Goal: Complete application form

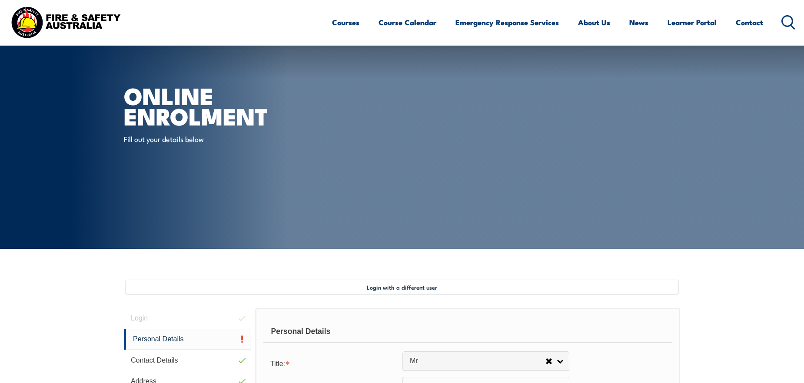
select select "Mr"
select select "M"
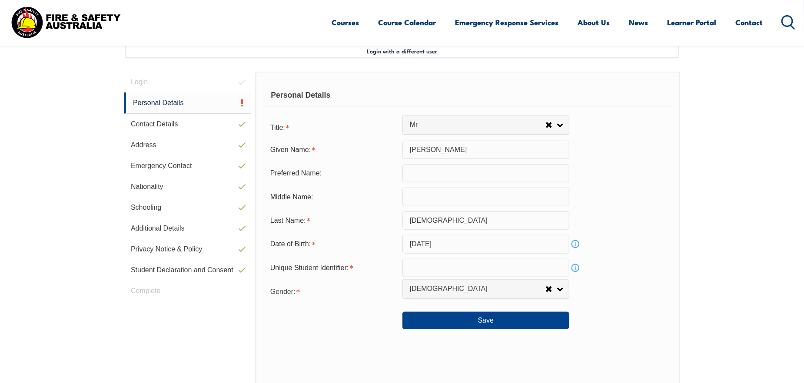
click at [444, 271] on input "text" at bounding box center [485, 268] width 167 height 18
paste input "8BAB9BAVA2"
type input "8BAB9BAVA2"
click at [673, 246] on div "Personal Details Title: Mr Mrs Ms Miss Other Mr Given Name: [PERSON_NAME] Prefe…" at bounding box center [467, 263] width 424 height 382
click at [490, 325] on button "Save" at bounding box center [485, 320] width 167 height 17
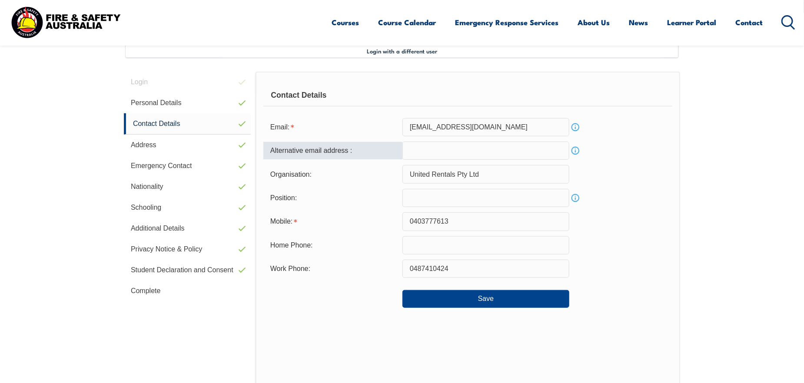
click at [486, 158] on input "email" at bounding box center [485, 151] width 167 height 18
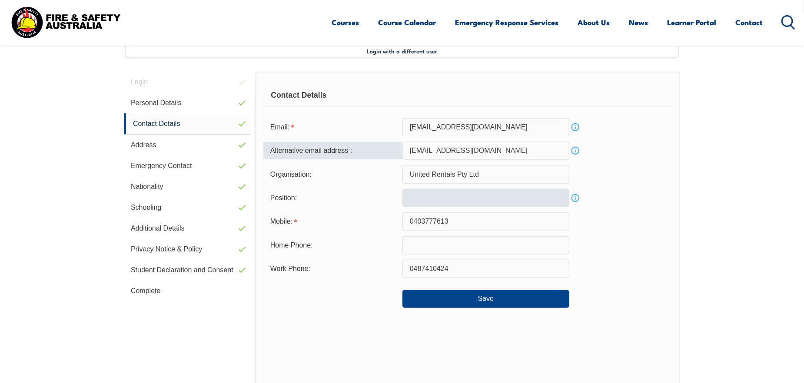
type input "[EMAIL_ADDRESS][DOMAIN_NAME]"
click at [473, 201] on input "text" at bounding box center [485, 198] width 167 height 18
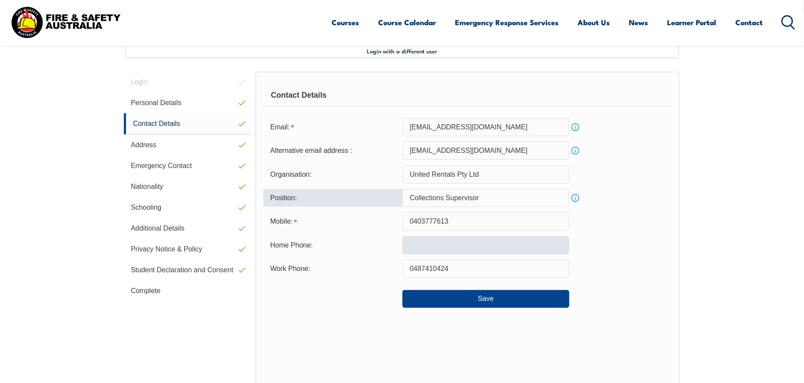
type input "Collections Supervisor"
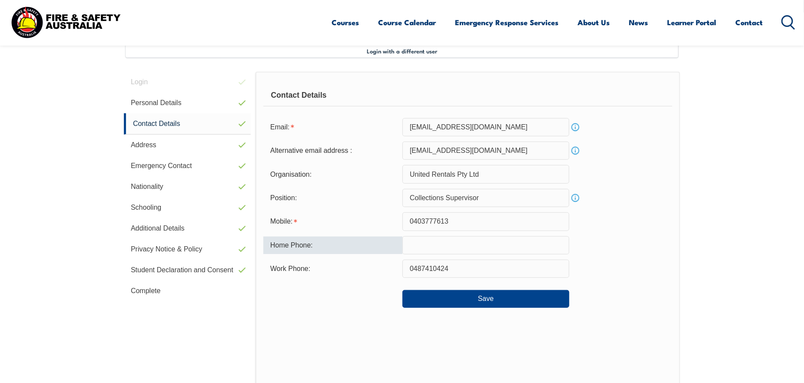
click at [436, 238] on input "text" at bounding box center [485, 245] width 167 height 18
click at [679, 215] on div "Contact Details Email: [EMAIL_ADDRESS][DOMAIN_NAME] Info Alternative email addr…" at bounding box center [467, 252] width 424 height 361
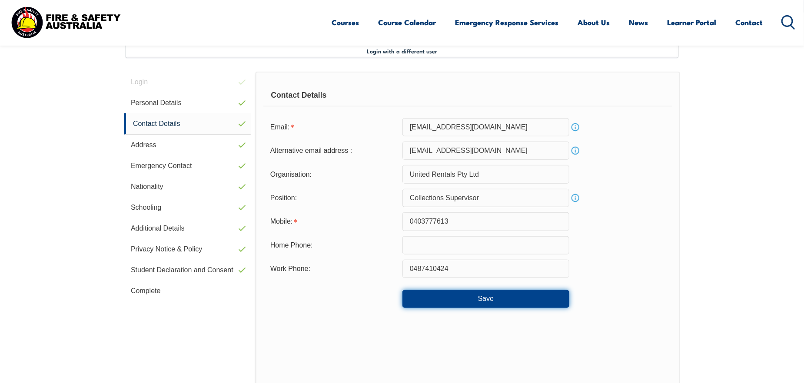
click at [525, 301] on button "Save" at bounding box center [485, 298] width 167 height 17
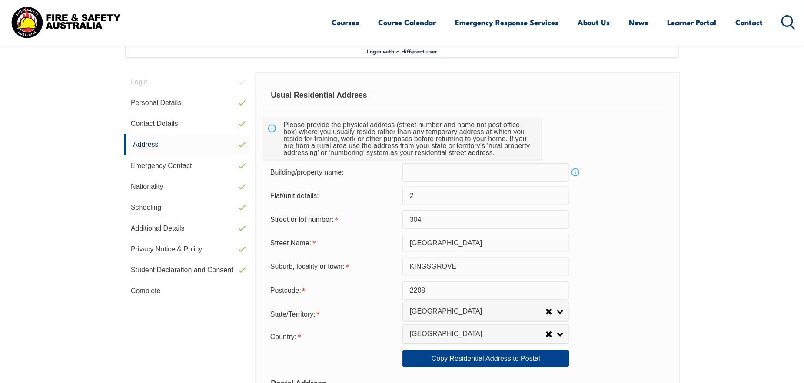
click at [574, 174] on link "Info" at bounding box center [575, 172] width 12 height 12
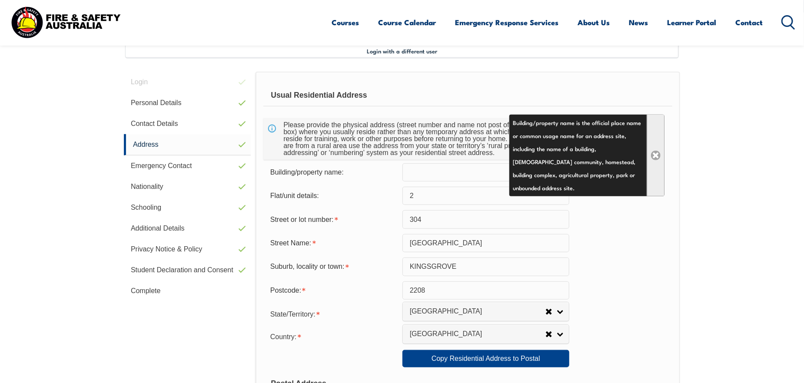
click at [651, 159] on link "Close" at bounding box center [655, 156] width 18 height 82
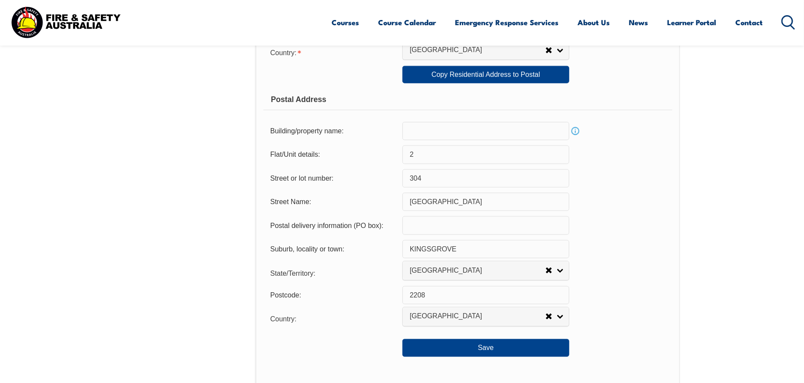
scroll to position [540, 0]
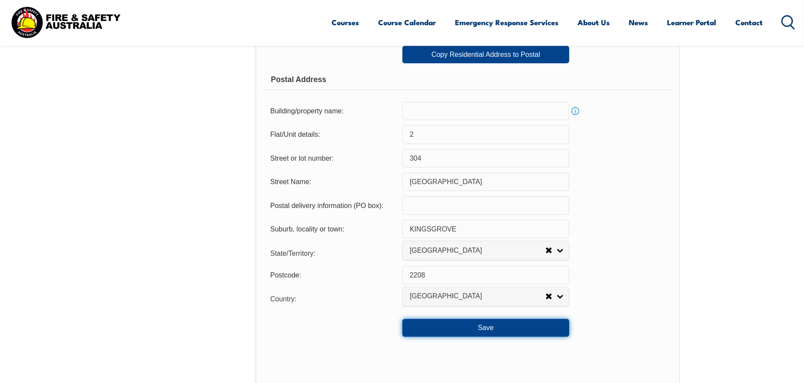
click at [527, 324] on button "Save" at bounding box center [485, 327] width 167 height 17
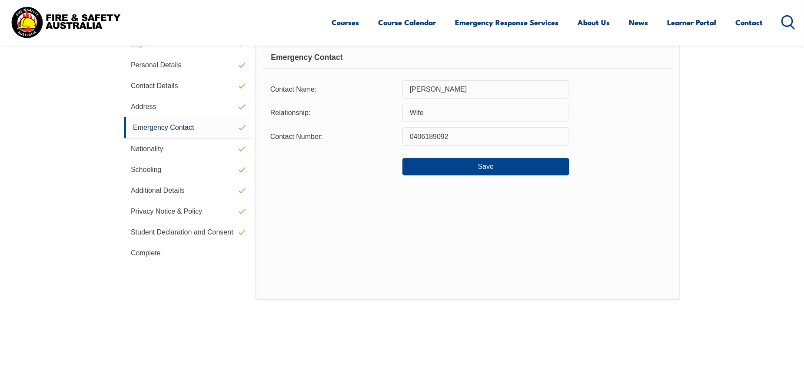
scroll to position [236, 0]
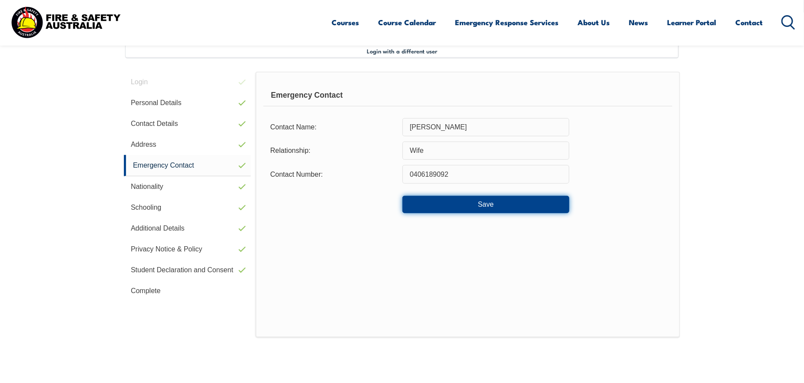
click at [539, 203] on button "Save" at bounding box center [485, 204] width 167 height 17
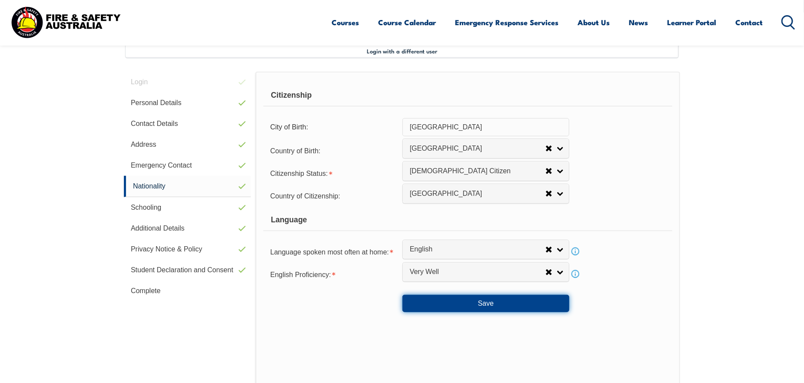
click at [494, 299] on button "Save" at bounding box center [485, 303] width 167 height 17
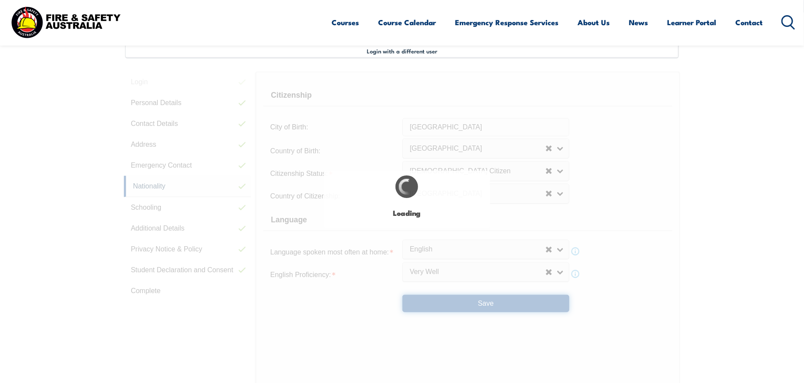
select select "true"
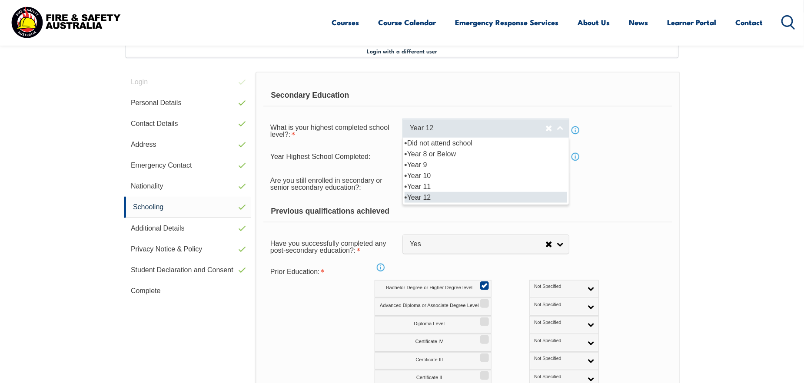
click at [503, 130] on span "Year 12" at bounding box center [478, 128] width 136 height 9
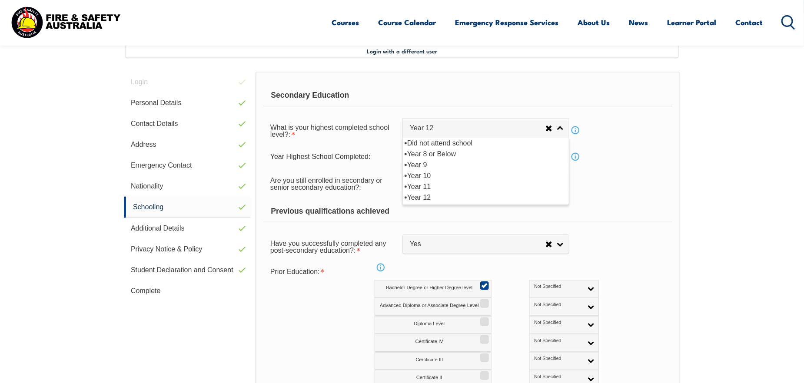
click at [497, 79] on div "Secondary Education What is your highest completed school level?: Did not atten…" at bounding box center [467, 325] width 424 height 507
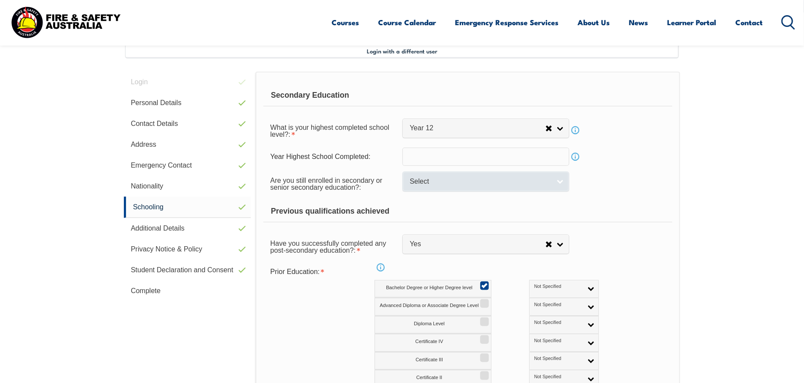
click at [496, 182] on span "Select" at bounding box center [480, 181] width 141 height 9
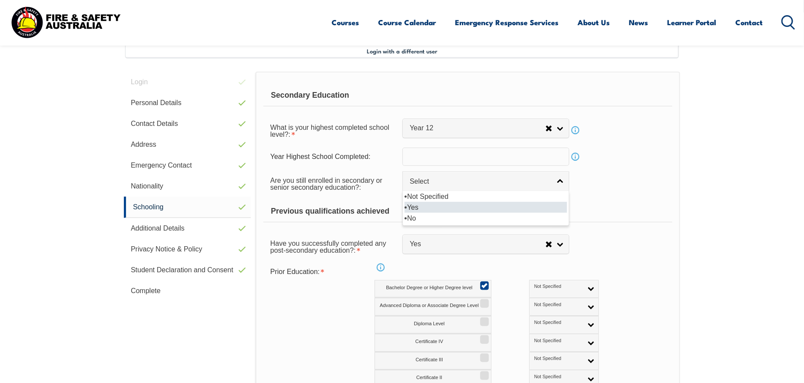
click at [477, 212] on li "Yes" at bounding box center [485, 207] width 162 height 11
click at [480, 206] on div "Previous qualifications achieved" at bounding box center [467, 212] width 409 height 22
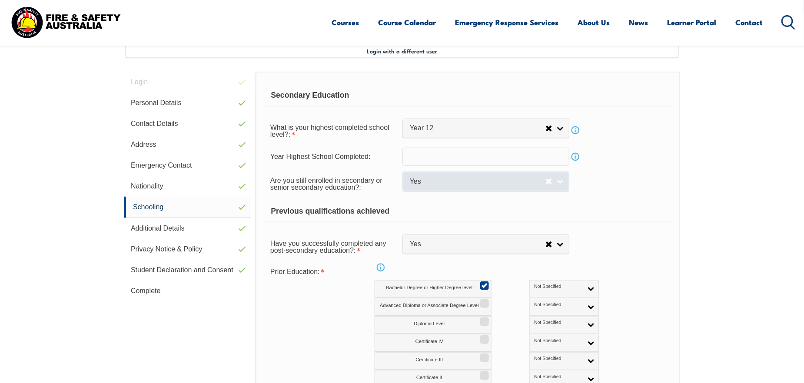
click at [490, 189] on link "Yes" at bounding box center [485, 182] width 167 height 20
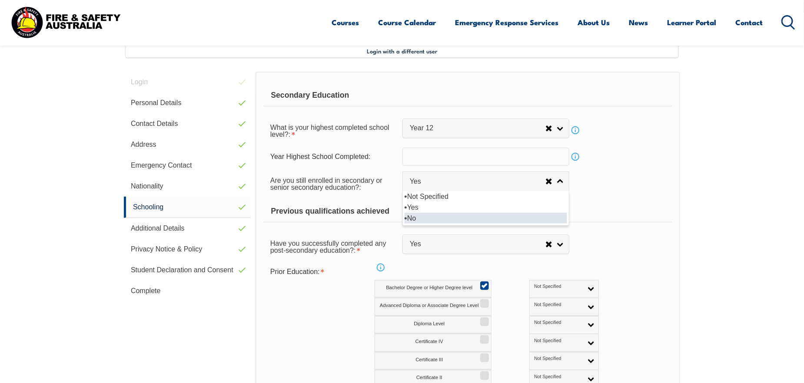
click at [480, 213] on li "No" at bounding box center [485, 218] width 162 height 11
select select "false"
click at [613, 194] on div "Are you still enrolled in secondary or senior secondary education?: Not Specifi…" at bounding box center [467, 183] width 409 height 24
click at [486, 153] on input "text" at bounding box center [485, 157] width 167 height 18
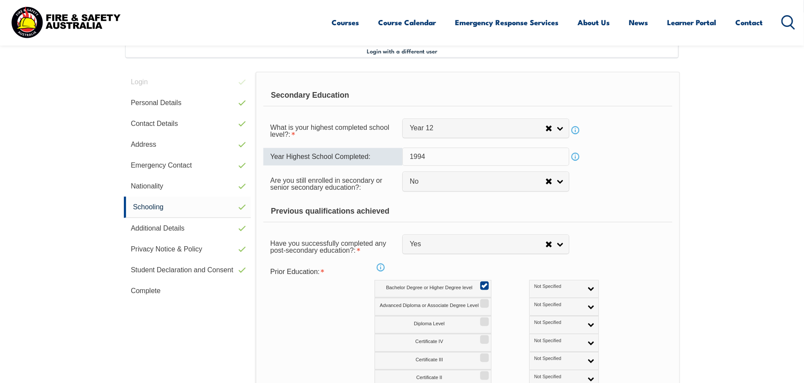
type input "1994"
click at [651, 140] on div "What is your highest completed school level?: Did not attend school Year 8 or B…" at bounding box center [467, 130] width 409 height 24
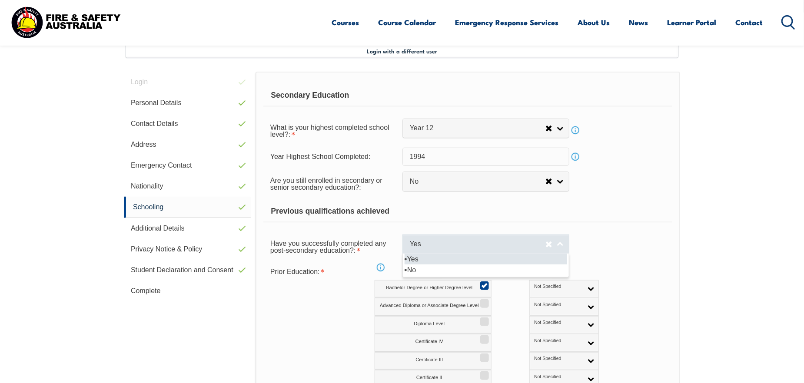
click at [495, 245] on span "Yes" at bounding box center [478, 244] width 136 height 9
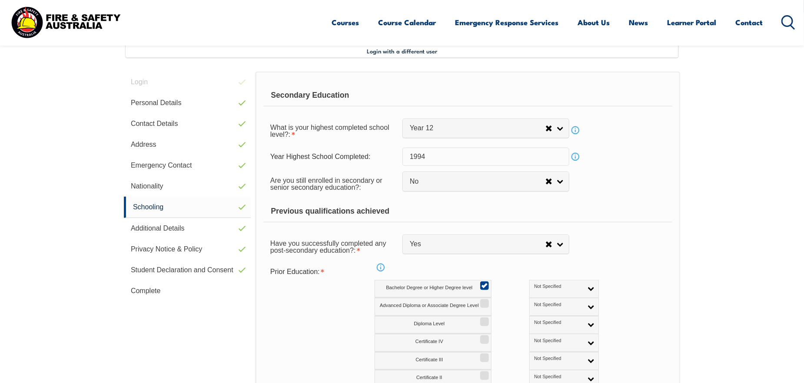
click at [662, 286] on div "Prior Education: Info Bachelor Degree or Higher Degree level Not Specified Aust…" at bounding box center [467, 344] width 409 height 161
click at [480, 337] on input "Certificate IV" at bounding box center [482, 336] width 5 height 1
checkbox input "true"
click at [482, 325] on label "Diploma Level" at bounding box center [432, 325] width 117 height 18
click at [482, 319] on input "Diploma Level" at bounding box center [482, 318] width 5 height 1
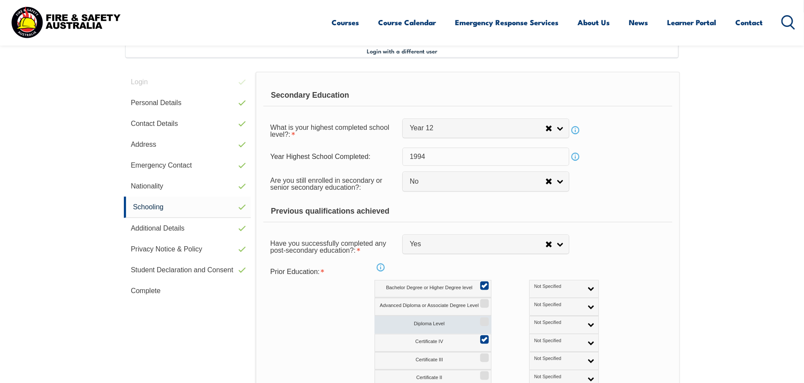
checkbox input "true"
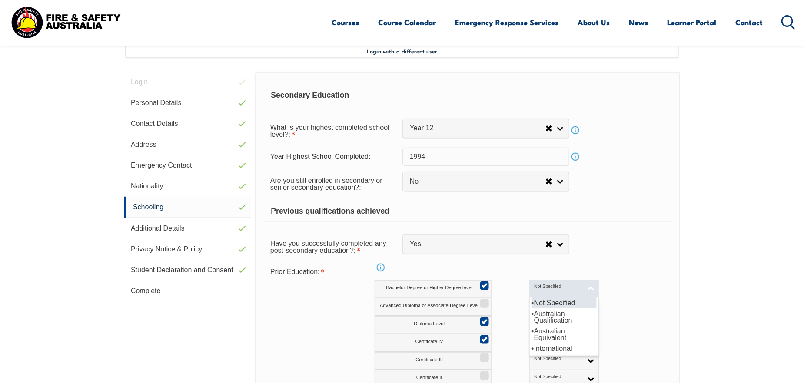
click at [545, 288] on link "Not Specified" at bounding box center [564, 289] width 70 height 18
click at [550, 319] on li "Australian Qualification" at bounding box center [563, 316] width 65 height 17
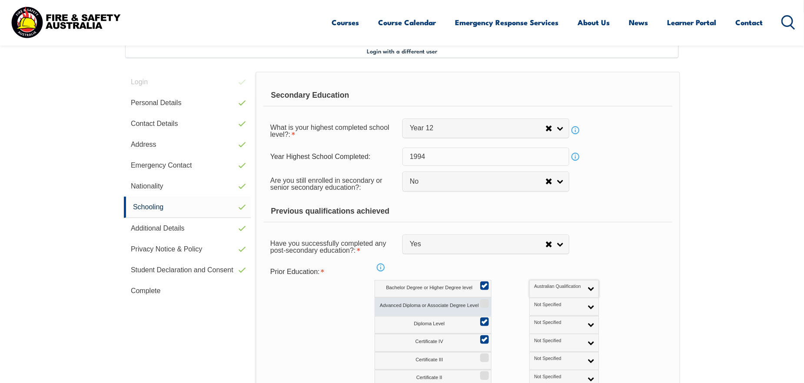
click at [454, 306] on label "Advanced Diploma or Associate Degree Level" at bounding box center [432, 307] width 117 height 18
click at [480, 301] on input "Advanced Diploma or Associate Degree Level" at bounding box center [482, 300] width 5 height 1
checkbox input "true"
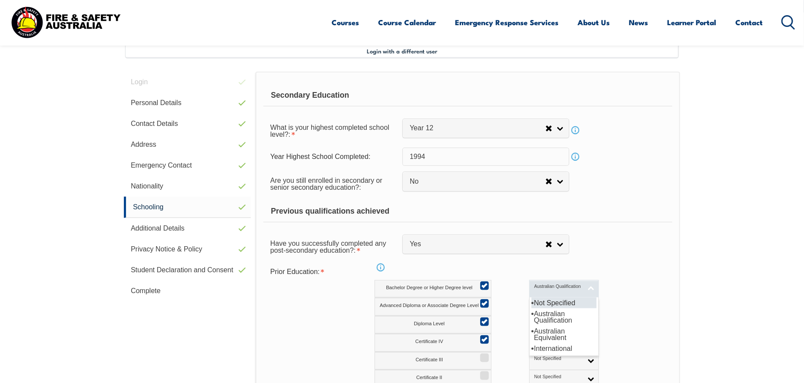
click at [529, 297] on div "Australian Qualification Not Specified Australian Qualification Australian Equi…" at bounding box center [564, 289] width 70 height 18
click at [529, 299] on link "Not Specified" at bounding box center [564, 307] width 70 height 18
click at [534, 332] on li "Australian Qualification" at bounding box center [563, 334] width 65 height 17
click at [552, 290] on link "Not Specified" at bounding box center [564, 289] width 70 height 18
click at [531, 318] on li "Australian Qualification" at bounding box center [563, 316] width 65 height 17
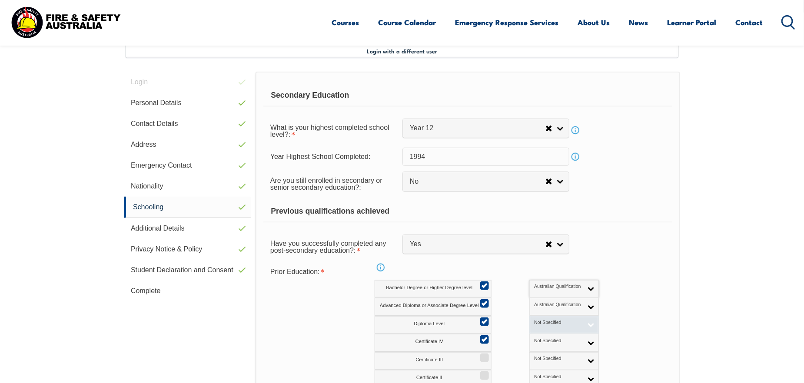
click at [534, 324] on span "Not Specified" at bounding box center [558, 323] width 48 height 6
click at [542, 355] on li "Australian Qualification" at bounding box center [563, 352] width 65 height 17
click at [549, 346] on link "Not Specified" at bounding box center [564, 343] width 70 height 18
click at [550, 367] on li "Australian Qualification" at bounding box center [563, 370] width 65 height 17
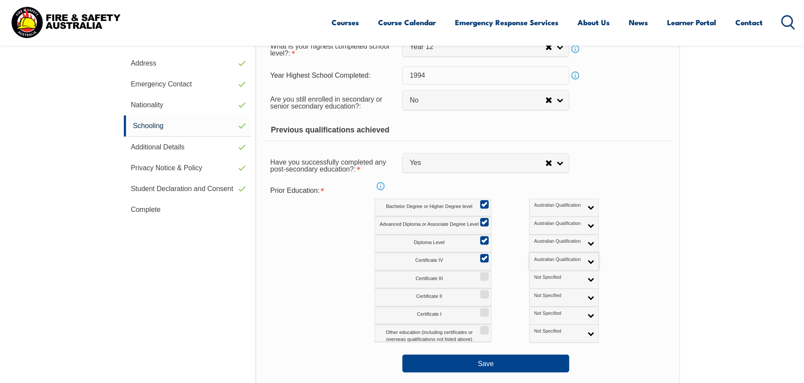
scroll to position [323, 0]
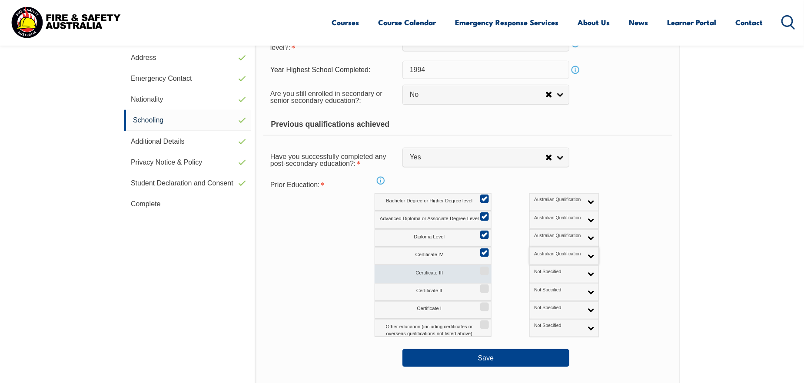
click at [485, 275] on label "Certificate III" at bounding box center [432, 274] width 117 height 18
click at [485, 268] on input "Certificate III" at bounding box center [482, 268] width 5 height 1
checkbox input "true"
click at [482, 286] on input "Certificate II" at bounding box center [482, 285] width 5 height 1
checkbox input "true"
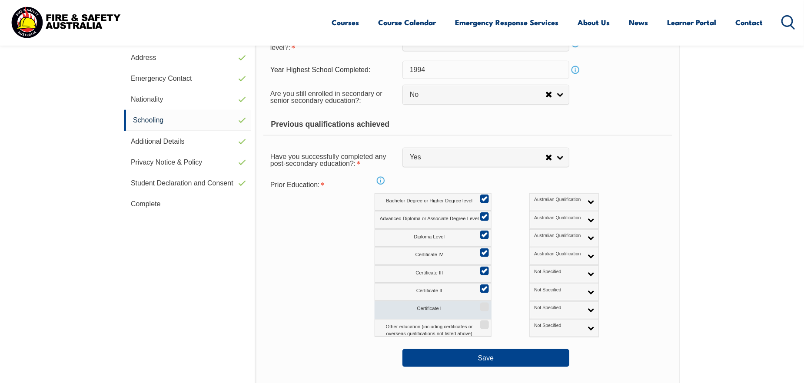
click at [483, 305] on input "Certificate I" at bounding box center [482, 304] width 5 height 1
checkbox input "true"
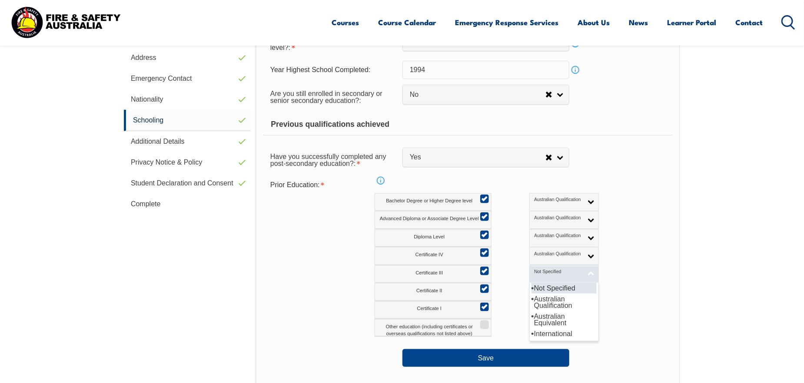
click at [546, 271] on link "Not Specified" at bounding box center [564, 274] width 70 height 18
click at [550, 303] on li "Australian Qualification" at bounding box center [563, 302] width 65 height 17
click at [550, 309] on link "Not Specified" at bounding box center [564, 310] width 70 height 18
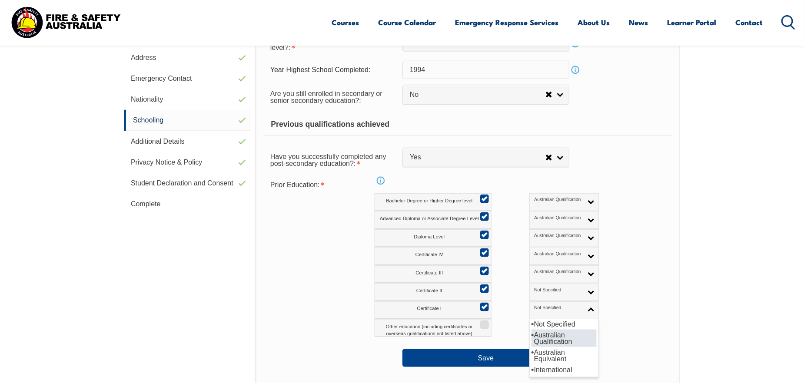
click at [549, 340] on li "Australian Qualification" at bounding box center [563, 338] width 65 height 17
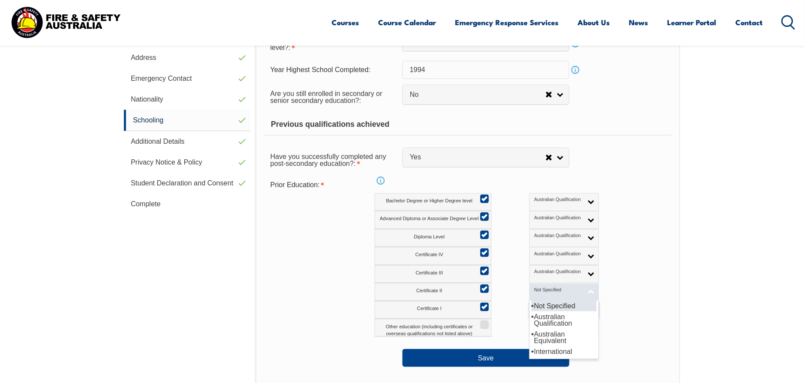
click at [550, 290] on link "Not Specified" at bounding box center [564, 292] width 70 height 18
click at [546, 325] on li "Australian Qualification" at bounding box center [563, 319] width 65 height 17
click at [608, 281] on div "Certificate III Not Specified Australian Qualification Australian Equivalent In…" at bounding box center [505, 274] width 262 height 18
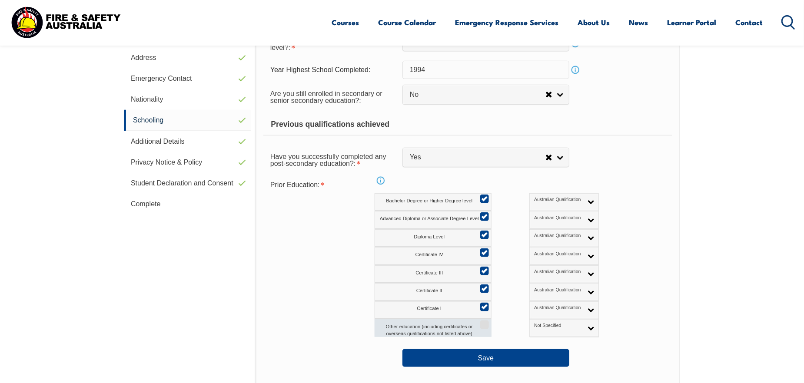
click at [475, 323] on label "Other education (including certificates or overseas qualifications not listed a…" at bounding box center [432, 328] width 117 height 18
click at [480, 322] on input "Other education (including certificates or overseas qualifications not listed a…" at bounding box center [482, 321] width 5 height 1
click at [534, 324] on span "Not Specified" at bounding box center [558, 326] width 48 height 6
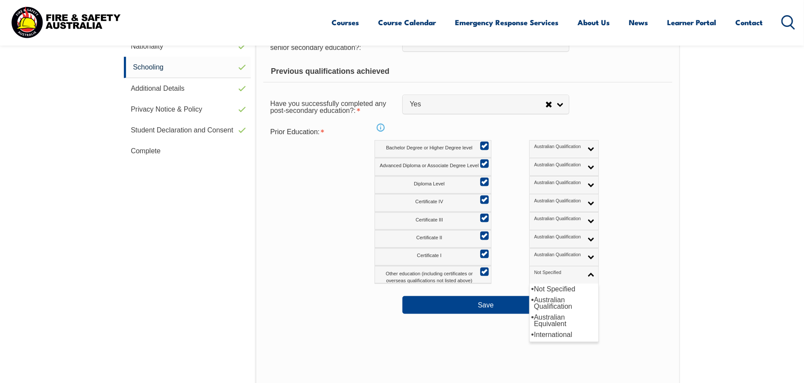
scroll to position [454, 0]
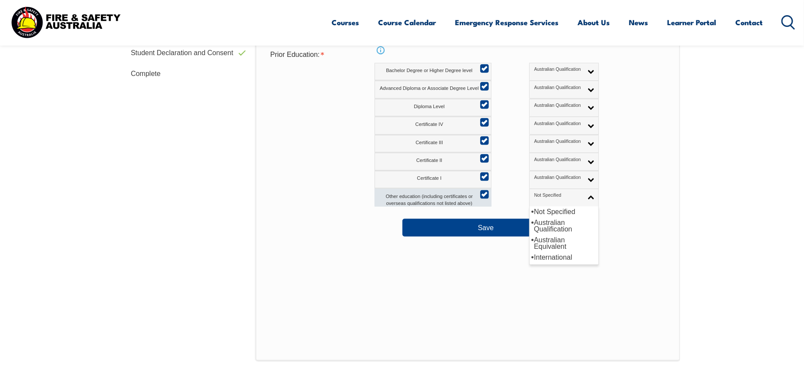
drag, startPoint x: 383, startPoint y: 208, endPoint x: 461, endPoint y: 193, distance: 79.1
click at [389, 205] on form "Secondary Education What is your highest completed school level?: Did not atten…" at bounding box center [467, 52] width 409 height 369
click at [475, 193] on label "Other education (including certificates or overseas qualifications not listed a…" at bounding box center [432, 198] width 117 height 18
click at [480, 192] on input "Other education (including certificates or overseas qualifications not listed a…" at bounding box center [482, 191] width 5 height 1
checkbox input "false"
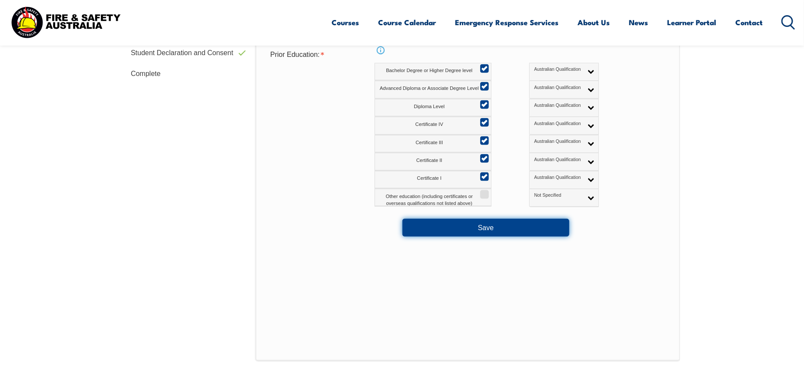
click at [501, 222] on button "Save" at bounding box center [485, 227] width 167 height 17
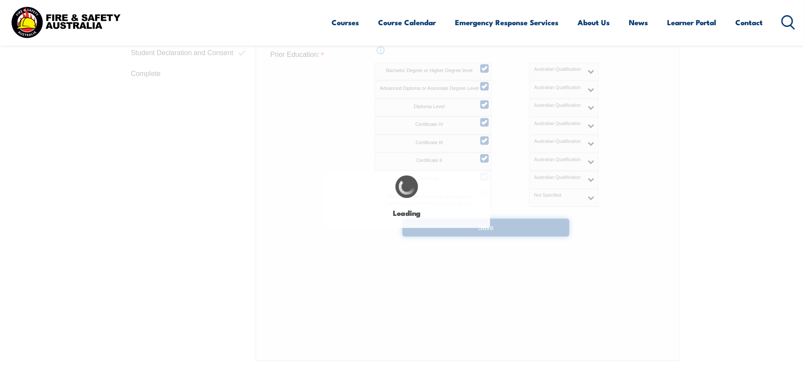
select select "false"
select select
select select "false"
select select "true"
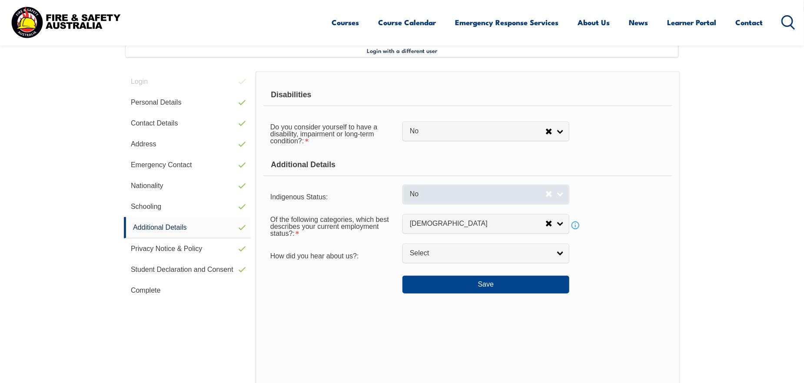
scroll to position [236, 0]
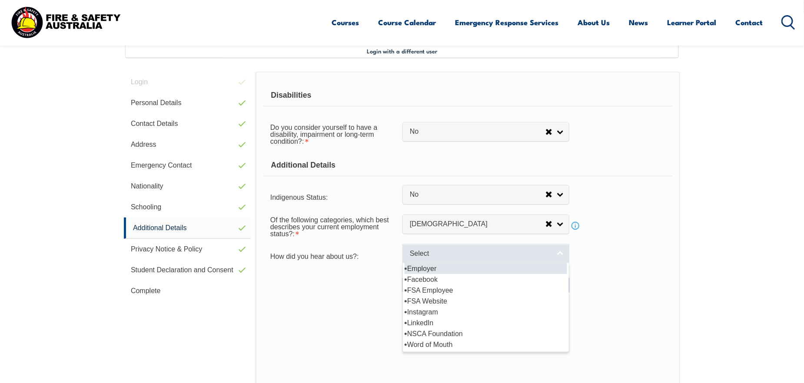
click at [479, 255] on span "Select" at bounding box center [480, 253] width 141 height 9
drag, startPoint x: 467, startPoint y: 285, endPoint x: 449, endPoint y: 270, distance: 23.8
click at [449, 270] on ul "Employer Facebook FSA Employee FSA Website Instagram LinkedIn NSCA Foundation W…" at bounding box center [485, 306] width 164 height 87
select select "8019"
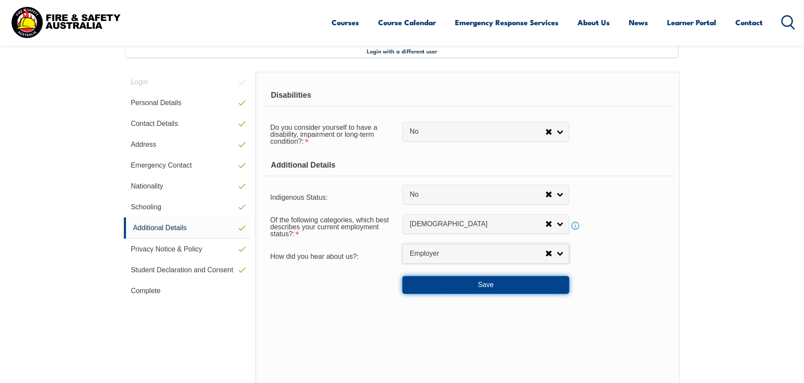
click at [487, 286] on button "Save" at bounding box center [485, 284] width 167 height 17
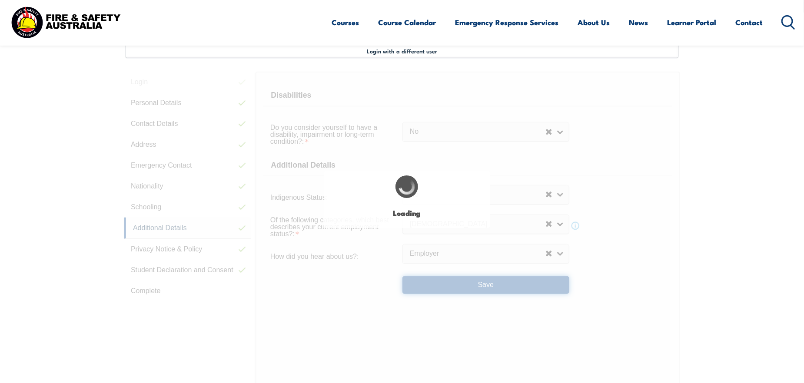
select select "false"
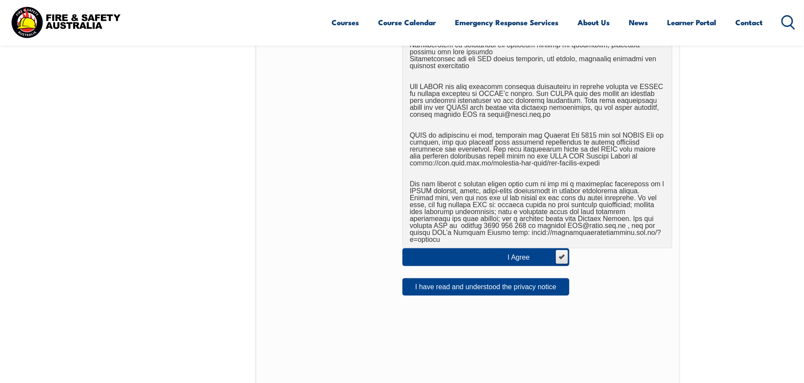
scroll to position [540, 0]
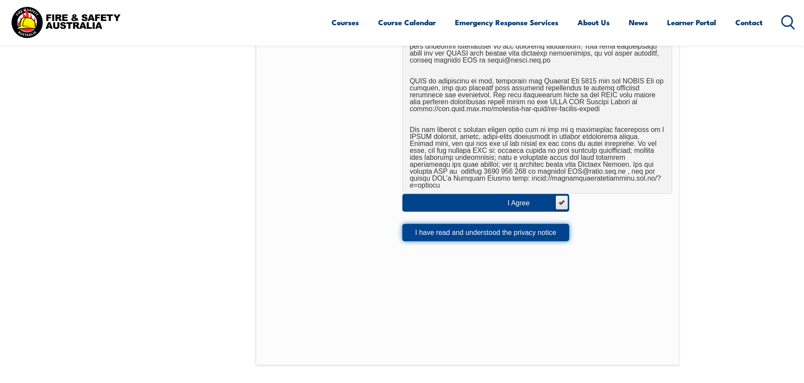
click at [511, 228] on button "I have read and understood the privacy notice" at bounding box center [485, 232] width 167 height 17
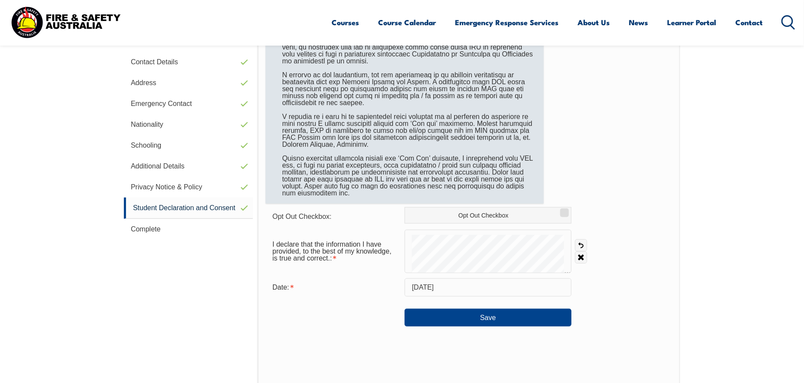
scroll to position [310, 0]
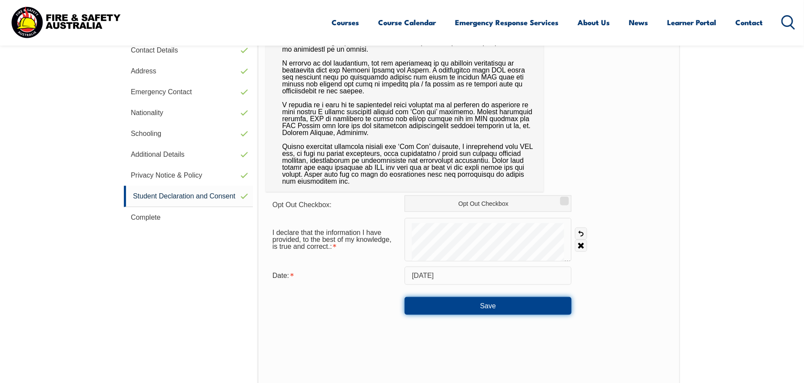
click at [467, 300] on button "Save" at bounding box center [487, 305] width 167 height 17
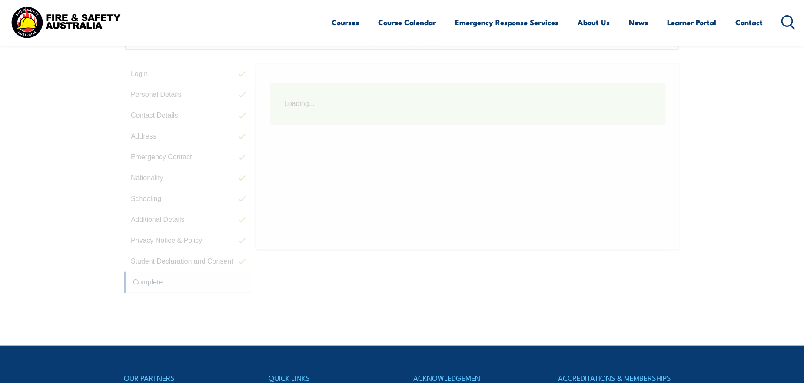
scroll to position [236, 0]
